Goal: Information Seeking & Learning: Learn about a topic

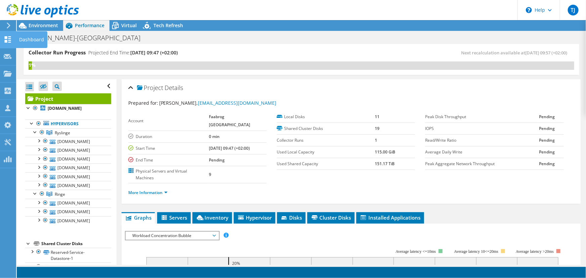
click at [19, 35] on div "Dashboard" at bounding box center [32, 39] width 32 height 17
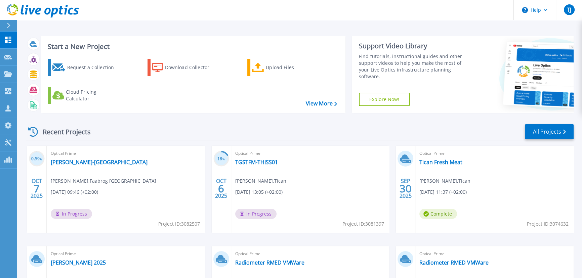
click at [70, 131] on div "Recent Projects" at bounding box center [63, 132] width 74 height 16
click at [168, 134] on div "Recent Projects All Projects" at bounding box center [300, 132] width 548 height 17
click at [253, 163] on link "TGSTFM-THISS01" at bounding box center [256, 162] width 43 height 7
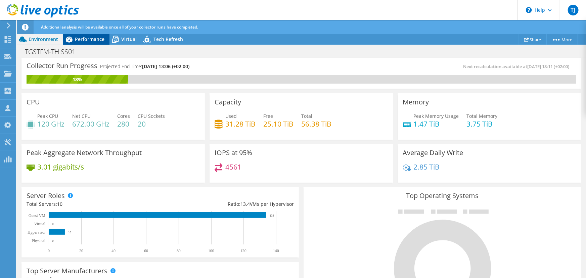
click at [84, 40] on span "Performance" at bounding box center [90, 39] width 30 height 6
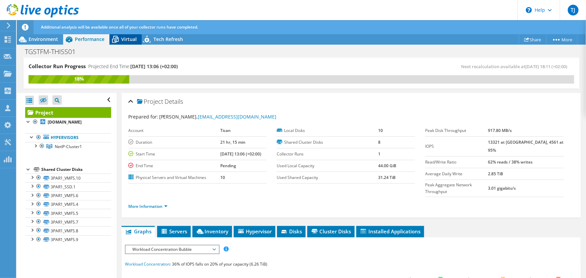
click at [127, 37] on span "Virtual" at bounding box center [128, 39] width 15 height 6
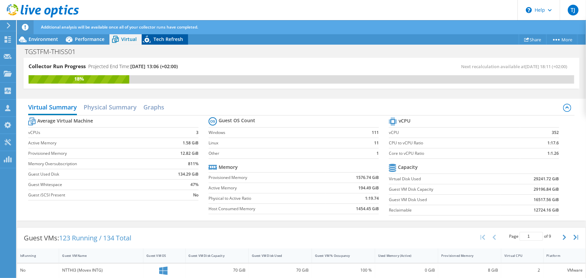
click at [166, 38] on span "Tech Refresh" at bounding box center [169, 39] width 30 height 6
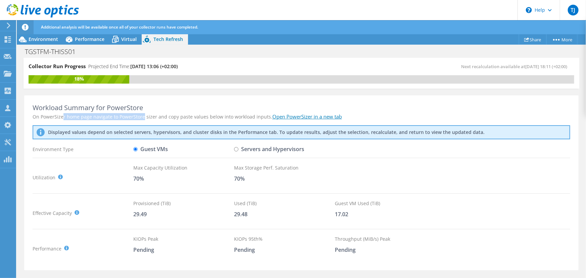
drag, startPoint x: 88, startPoint y: 114, endPoint x: 146, endPoint y: 113, distance: 58.1
click at [146, 113] on div "On PowerSizer home page navigate to PowerStore sizer and copy paste values belo…" at bounding box center [302, 116] width 538 height 7
click at [165, 112] on div "Workload Summary for PowerStore On PowerSizer home page navigate to PowerStore …" at bounding box center [301, 182] width 555 height 175
click at [42, 39] on span "Environment" at bounding box center [44, 39] width 30 height 6
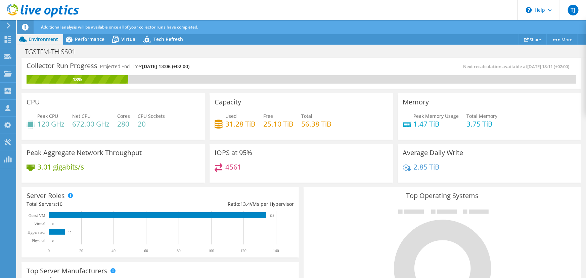
scroll to position [122, 0]
click at [89, 38] on span "Performance" at bounding box center [90, 39] width 30 height 6
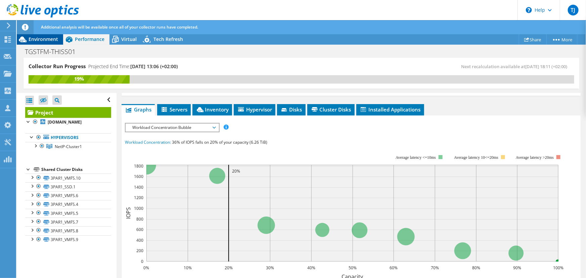
click at [42, 37] on span "Environment" at bounding box center [44, 39] width 30 height 6
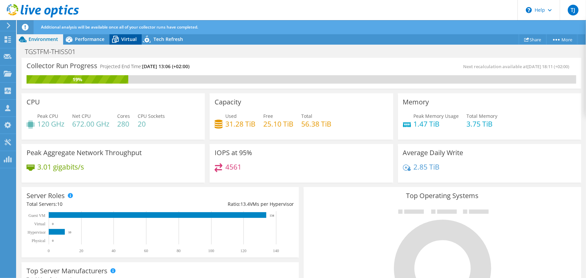
click at [129, 40] on span "Virtual" at bounding box center [128, 39] width 15 height 6
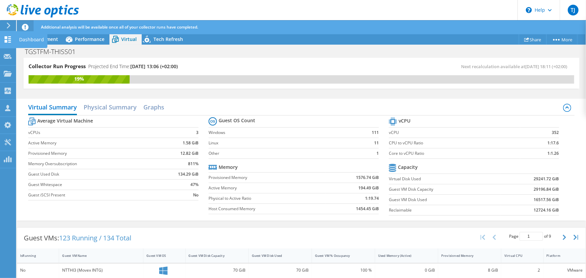
click at [25, 38] on div "Dashboard" at bounding box center [32, 39] width 32 height 17
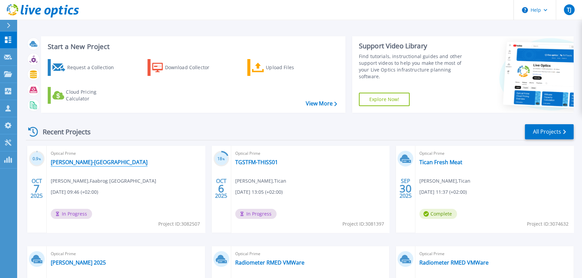
click at [86, 161] on link "[PERSON_NAME]-[GEOGRAPHIC_DATA]" at bounding box center [99, 162] width 97 height 7
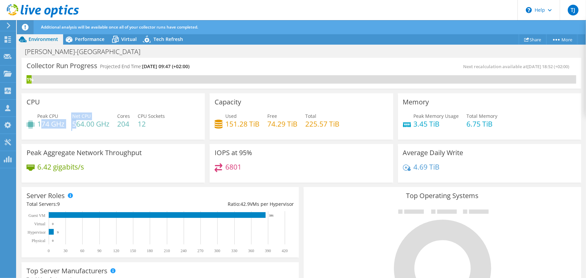
drag, startPoint x: 41, startPoint y: 124, endPoint x: 78, endPoint y: 127, distance: 36.8
click at [78, 127] on div "Peak CPU 174 GHz Net CPU 564.00 GHz Cores 204 CPU Sockets 12" at bounding box center [113, 124] width 173 height 22
click at [89, 123] on h4 "564.00 GHz" at bounding box center [90, 123] width 37 height 7
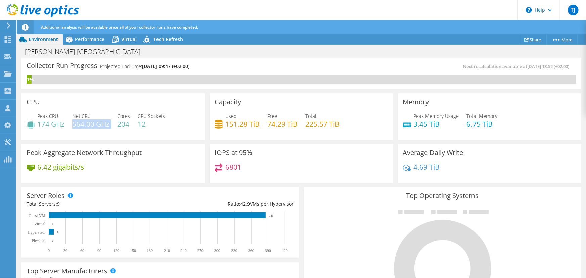
click at [89, 123] on h4 "564.00 GHz" at bounding box center [90, 123] width 37 height 7
click at [94, 41] on span "Performance" at bounding box center [90, 39] width 30 height 6
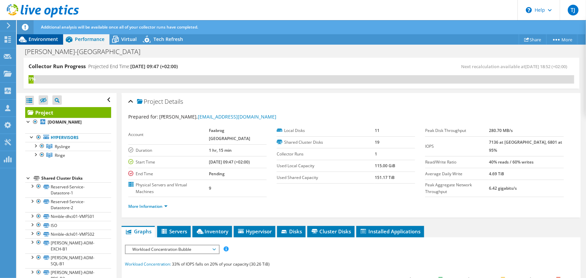
click at [34, 37] on span "Environment" at bounding box center [44, 39] width 30 height 6
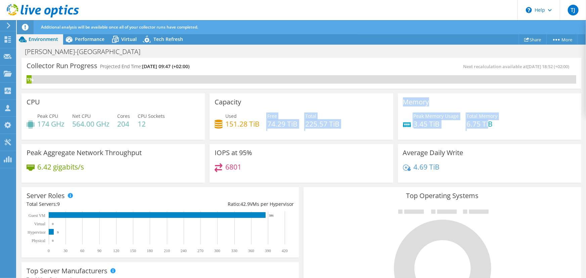
drag, startPoint x: 473, startPoint y: 123, endPoint x: 263, endPoint y: 117, distance: 209.8
click at [263, 117] on div "CPU Peak CPU 174 GHz Net CPU 564.00 GHz Cores 204 CPU Sockets 12 Capacity Used …" at bounding box center [301, 138] width 565 height 94
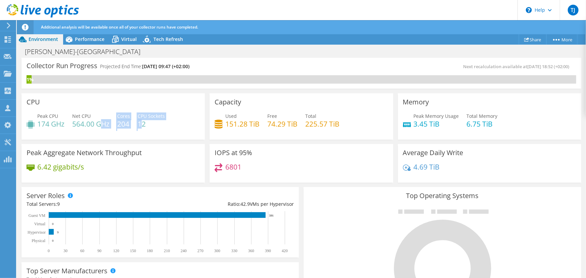
click at [101, 123] on div "Peak CPU 174 GHz Net CPU 564.00 GHz Cores 204 CPU Sockets 12" at bounding box center [113, 124] width 173 height 22
click at [152, 126] on h4 "12" at bounding box center [151, 123] width 27 height 7
click at [93, 39] on span "Performance" at bounding box center [90, 39] width 30 height 6
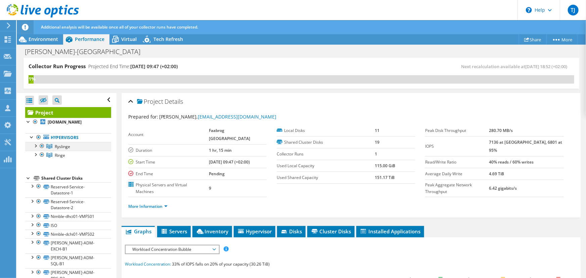
click at [36, 146] on div at bounding box center [35, 145] width 7 height 7
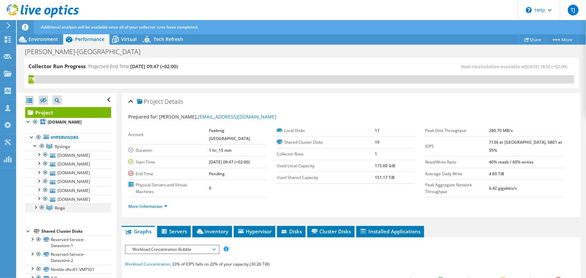
click at [35, 206] on div at bounding box center [35, 207] width 7 height 7
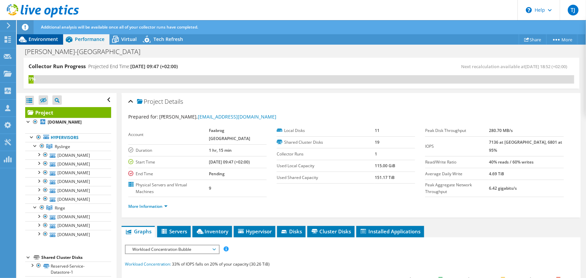
click at [56, 37] on span "Environment" at bounding box center [44, 39] width 30 height 6
